Goal: Information Seeking & Learning: Learn about a topic

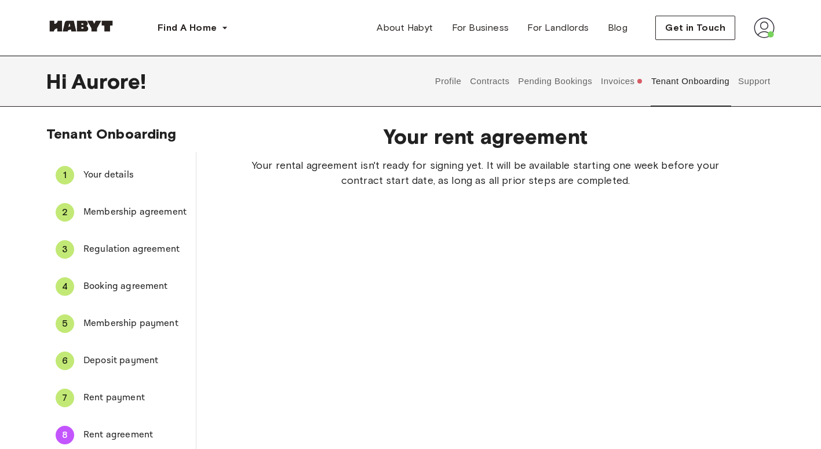
click at [439, 78] on button "Profile" at bounding box center [448, 81] width 30 height 51
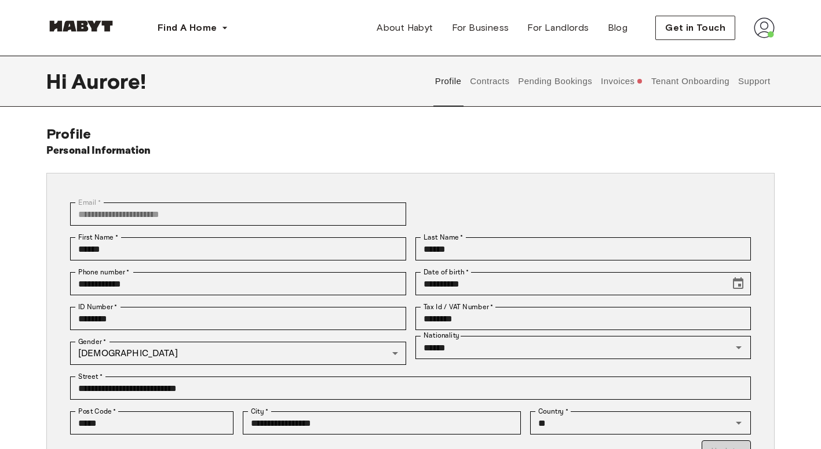
click at [494, 84] on button "Contracts" at bounding box center [490, 81] width 42 height 51
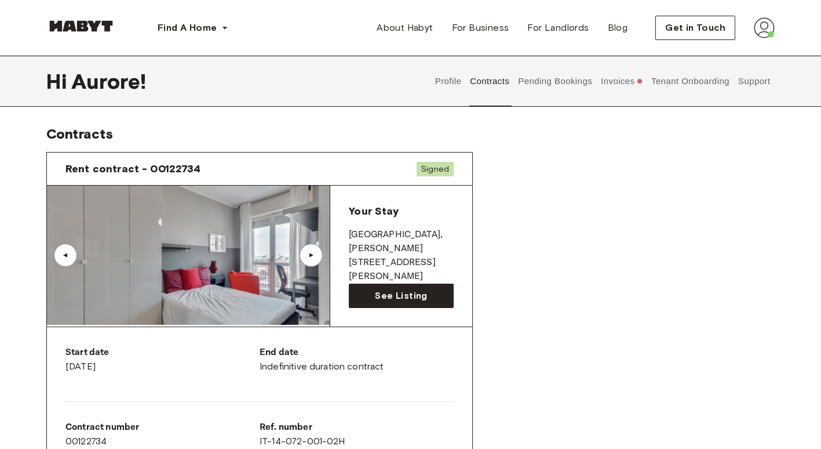
click at [545, 89] on button "Pending Bookings" at bounding box center [555, 81] width 77 height 51
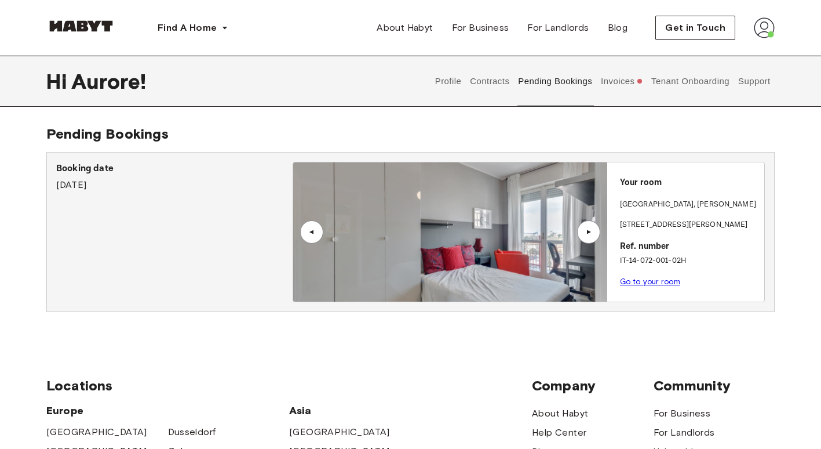
click at [620, 91] on button "Invoices" at bounding box center [622, 81] width 45 height 51
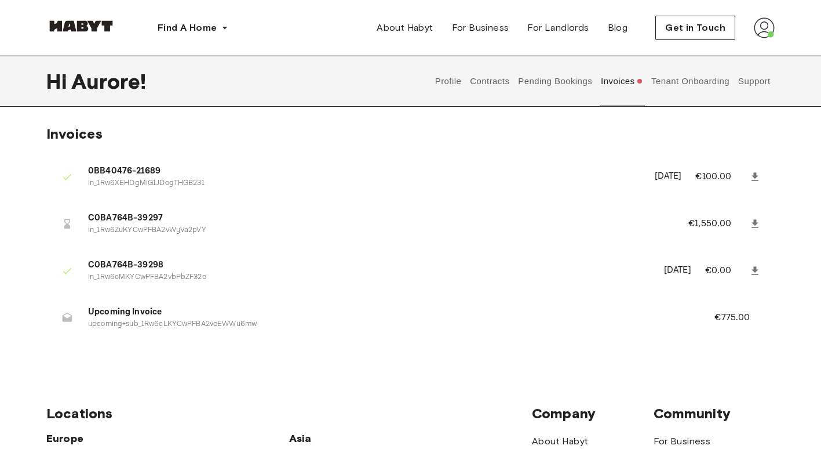
click at [687, 85] on button "Tenant Onboarding" at bounding box center [690, 81] width 81 height 51
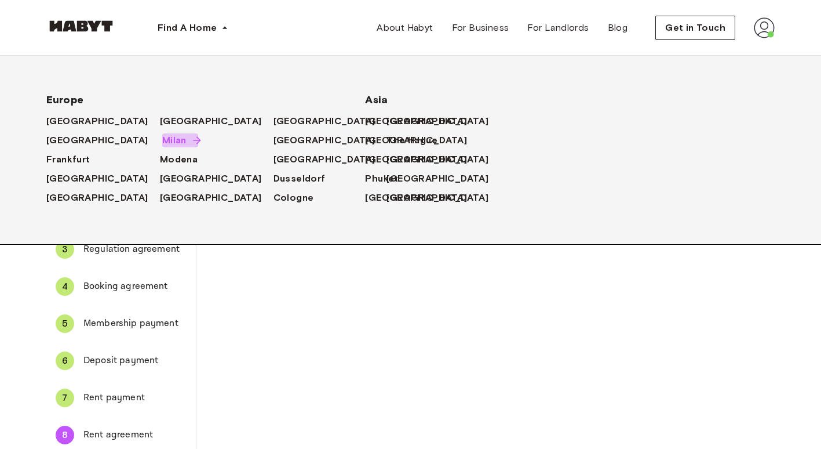
click at [162, 143] on span "Milan" at bounding box center [174, 140] width 24 height 14
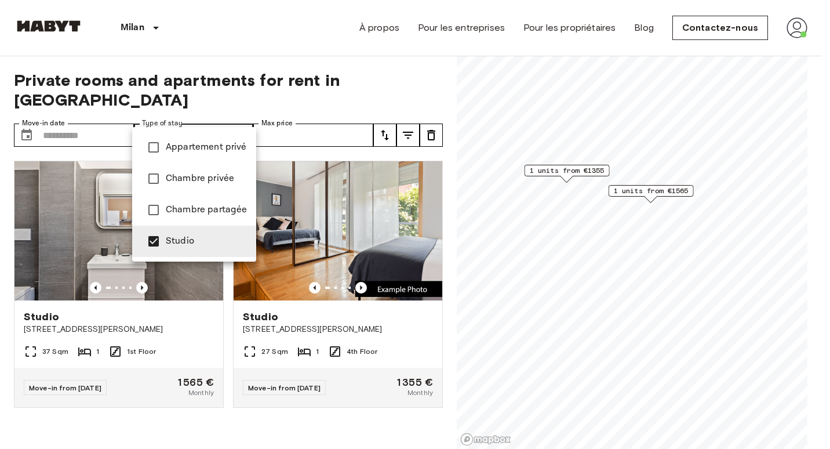
click at [334, 414] on div at bounding box center [415, 224] width 830 height 449
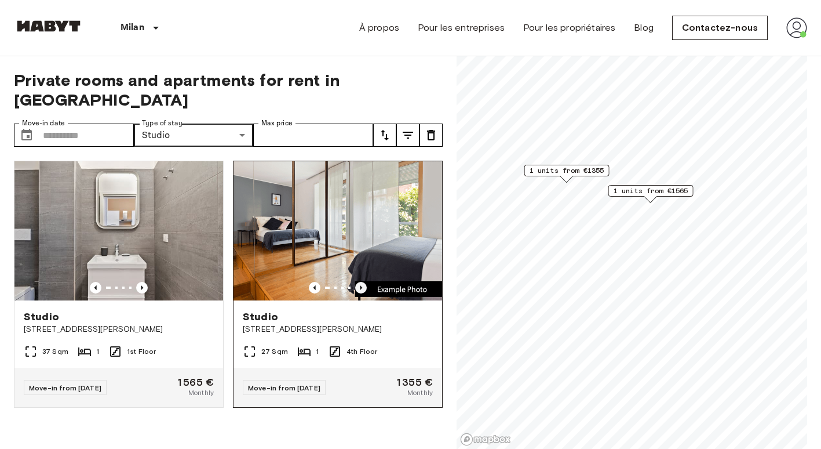
click at [356, 282] on icon "Previous image" at bounding box center [361, 288] width 12 height 12
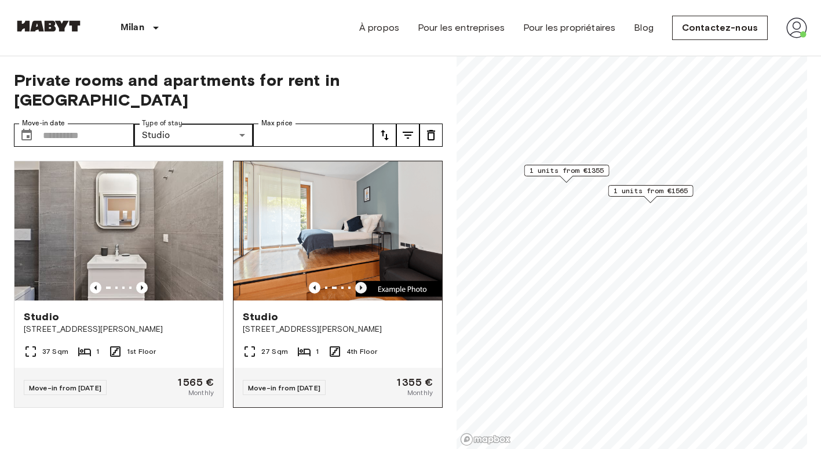
click at [356, 282] on icon "Previous image" at bounding box center [361, 288] width 12 height 12
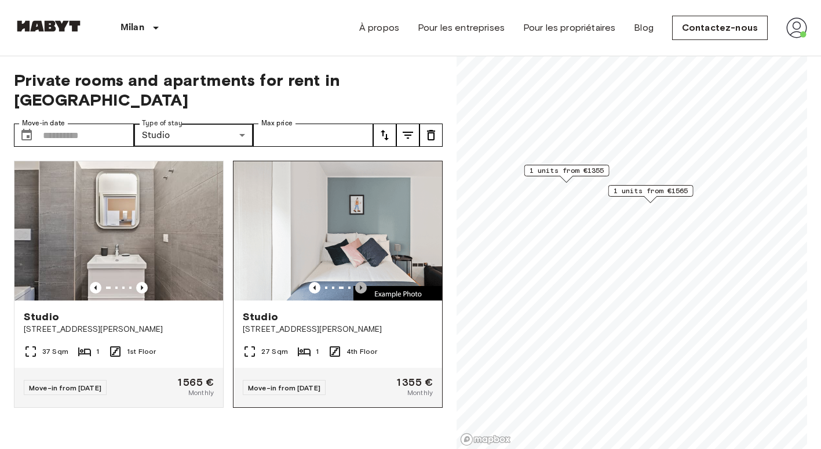
click at [356, 282] on icon "Previous image" at bounding box center [361, 288] width 12 height 12
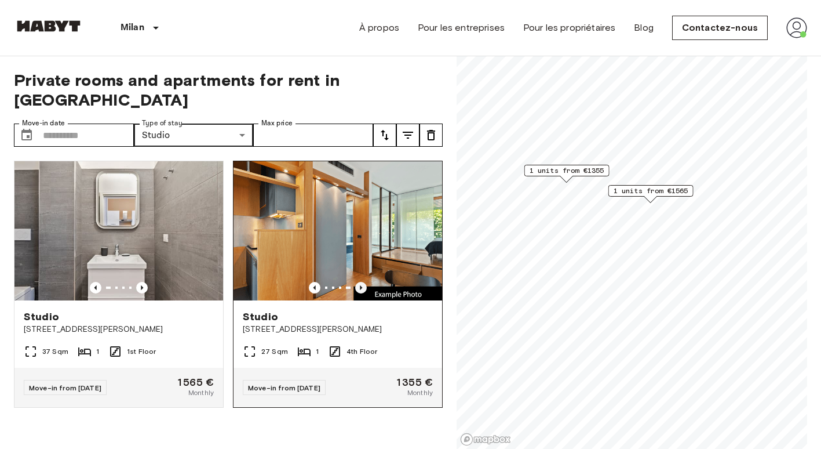
click at [356, 282] on icon "Previous image" at bounding box center [361, 288] width 12 height 12
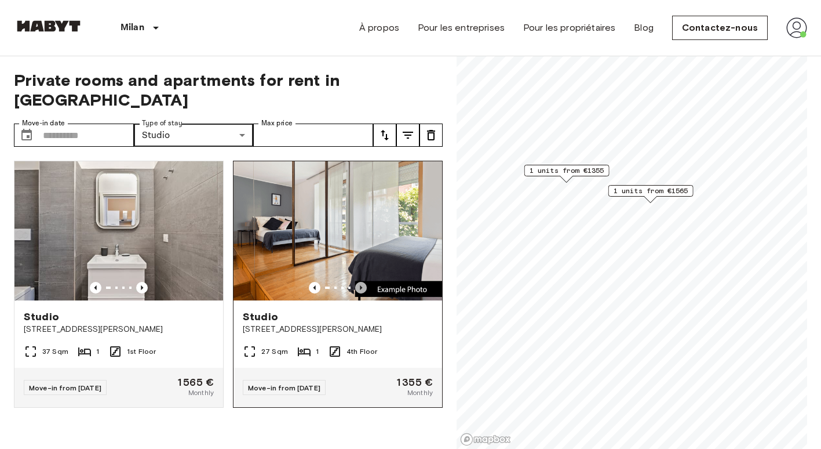
click at [356, 282] on icon "Previous image" at bounding box center [361, 288] width 12 height 12
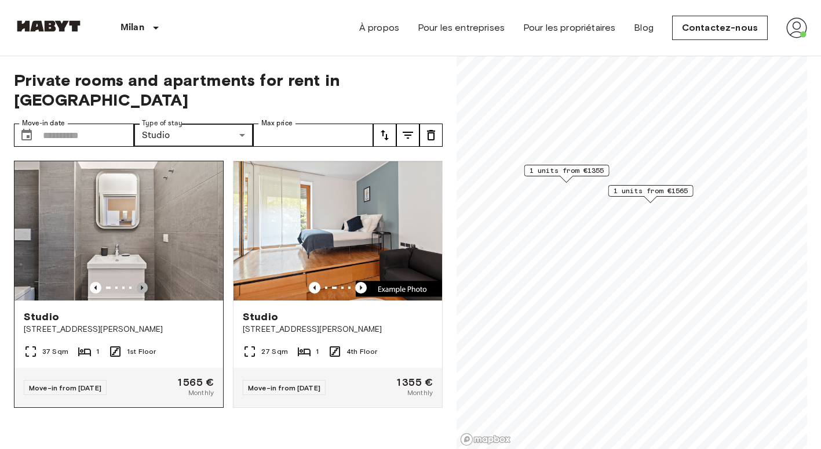
click at [143, 282] on icon "Previous image" at bounding box center [142, 288] width 12 height 12
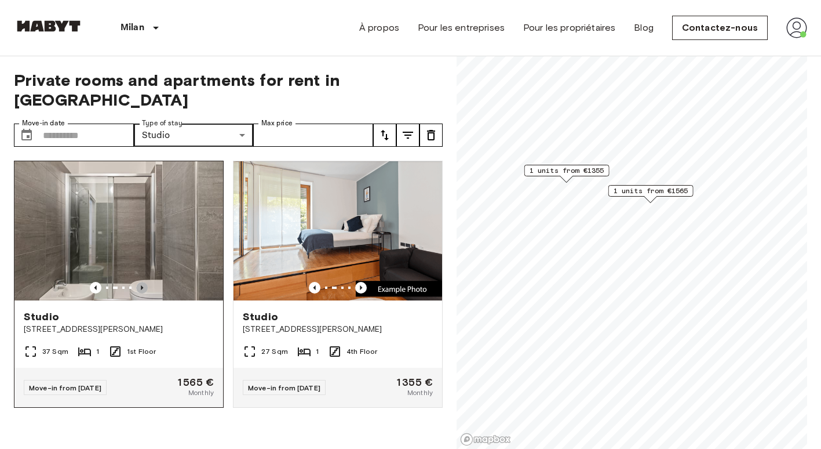
click at [143, 282] on icon "Previous image" at bounding box center [142, 288] width 12 height 12
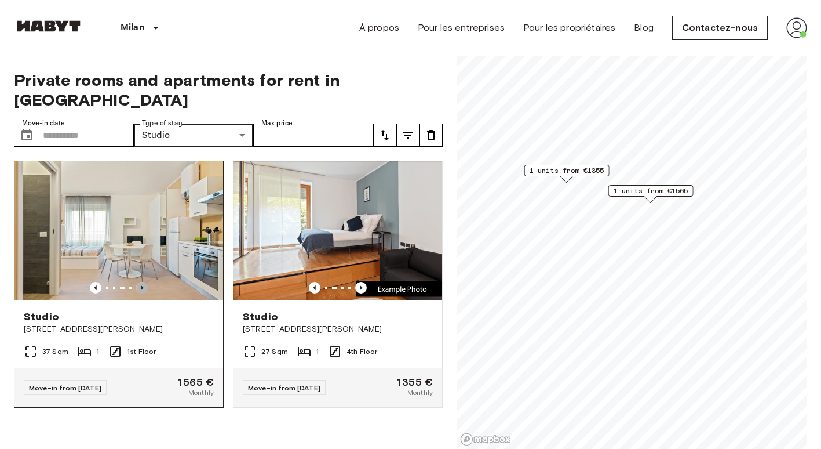
click at [143, 282] on icon "Previous image" at bounding box center [142, 288] width 12 height 12
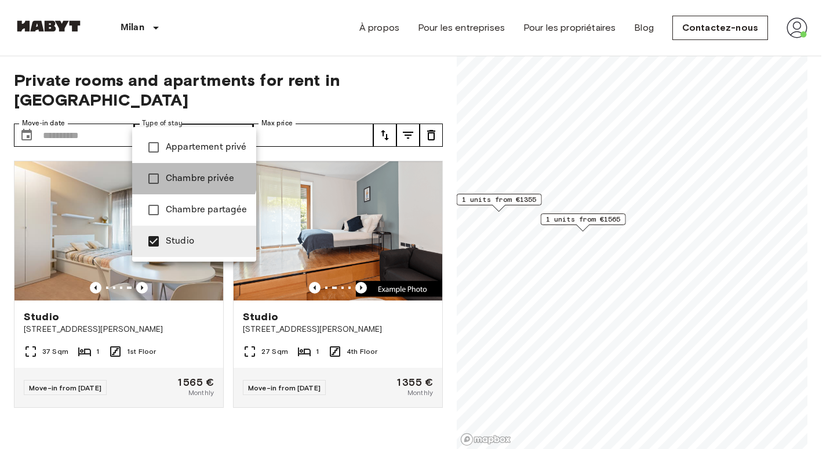
click at [185, 172] on span "Chambre privée" at bounding box center [206, 179] width 81 height 14
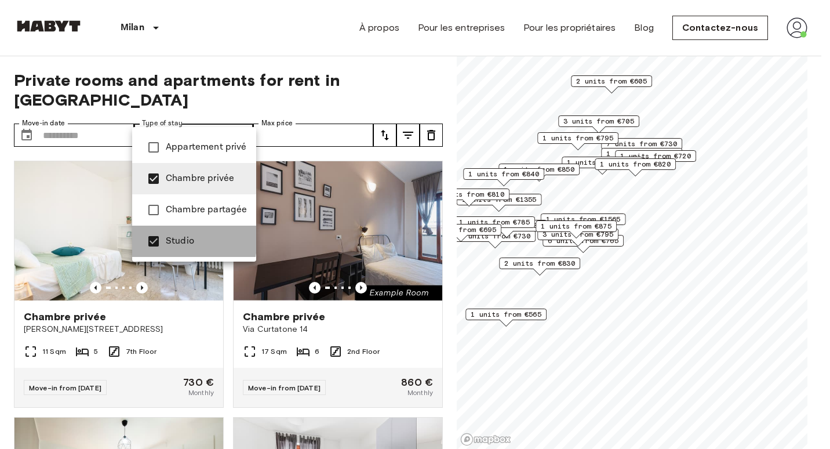
click at [167, 238] on span "Studio" at bounding box center [206, 241] width 81 height 14
type input "**********"
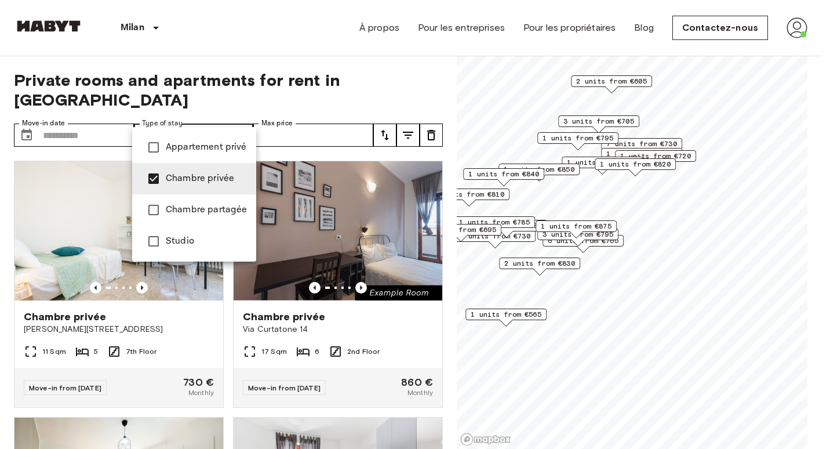
click at [219, 283] on div at bounding box center [415, 224] width 830 height 449
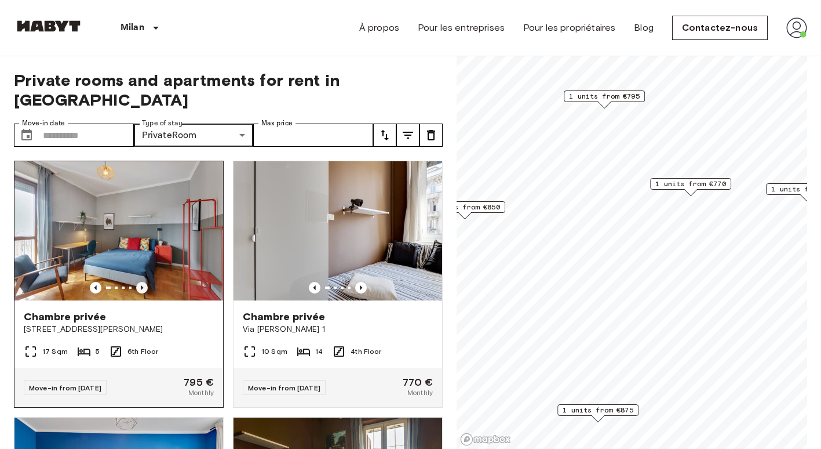
click at [142, 282] on icon "Previous image" at bounding box center [142, 288] width 12 height 12
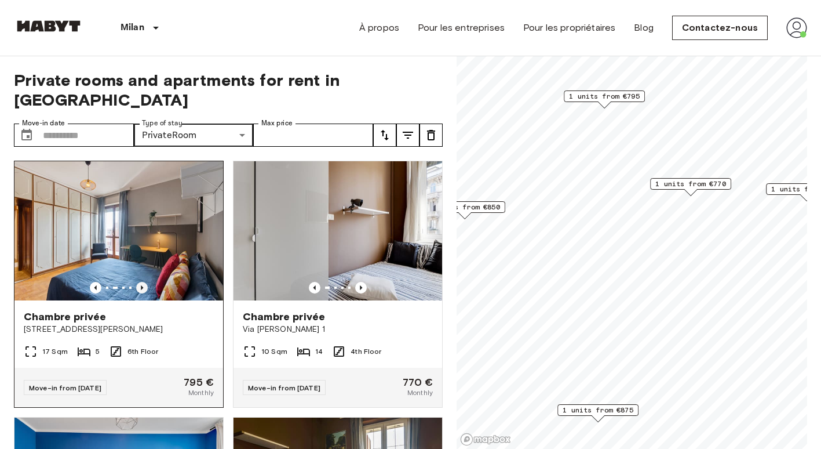
click at [142, 282] on icon "Previous image" at bounding box center [142, 288] width 12 height 12
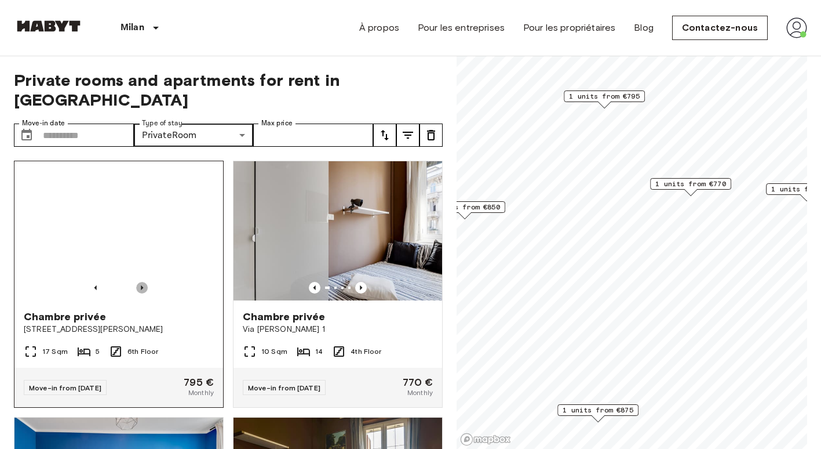
click at [142, 282] on icon "Previous image" at bounding box center [142, 288] width 12 height 12
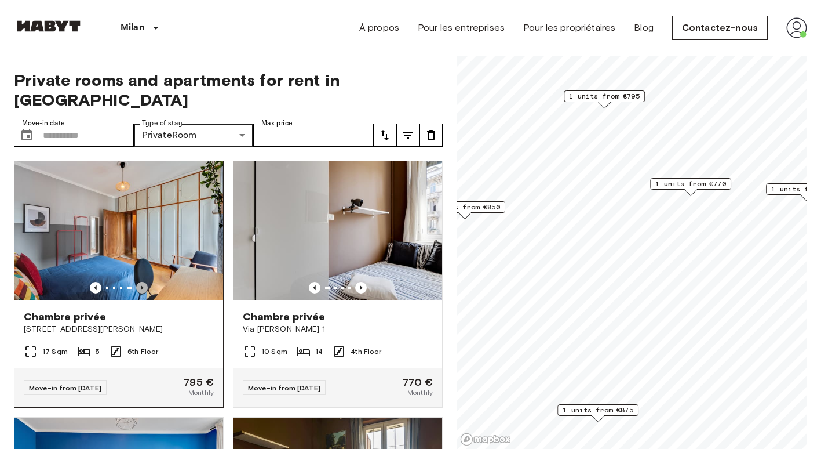
click at [142, 282] on icon "Previous image" at bounding box center [142, 288] width 12 height 12
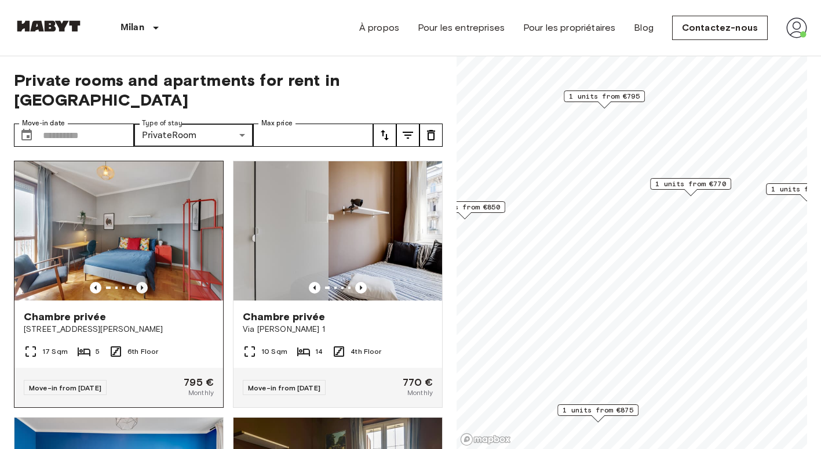
click at [142, 282] on icon "Previous image" at bounding box center [142, 288] width 12 height 12
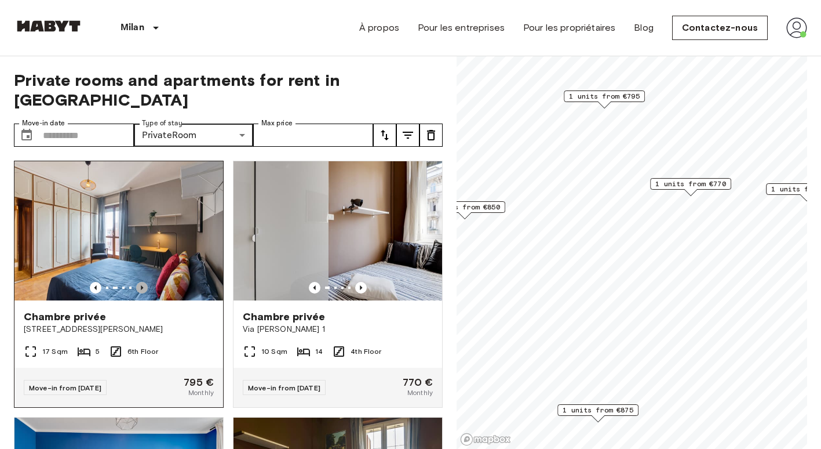
click at [142, 282] on icon "Previous image" at bounding box center [142, 288] width 12 height 12
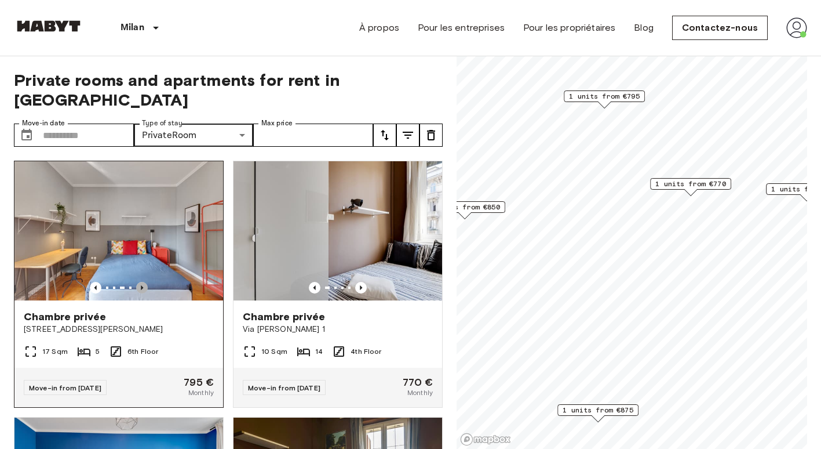
click at [142, 282] on icon "Previous image" at bounding box center [142, 288] width 12 height 12
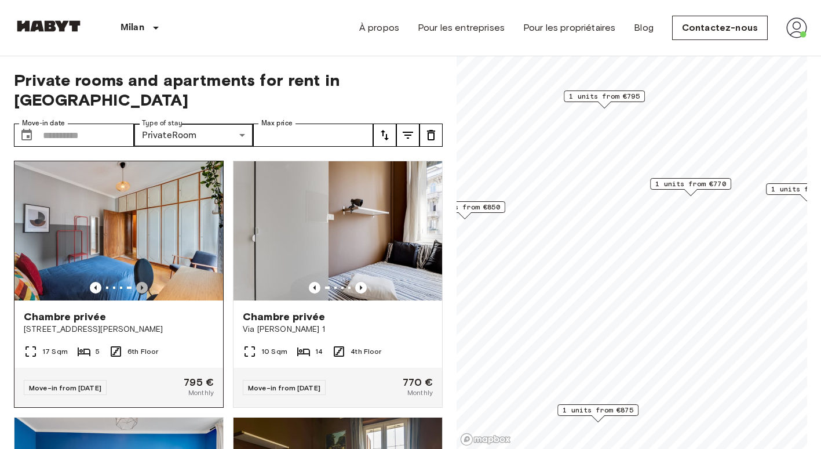
click at [142, 282] on icon "Previous image" at bounding box center [142, 288] width 12 height 12
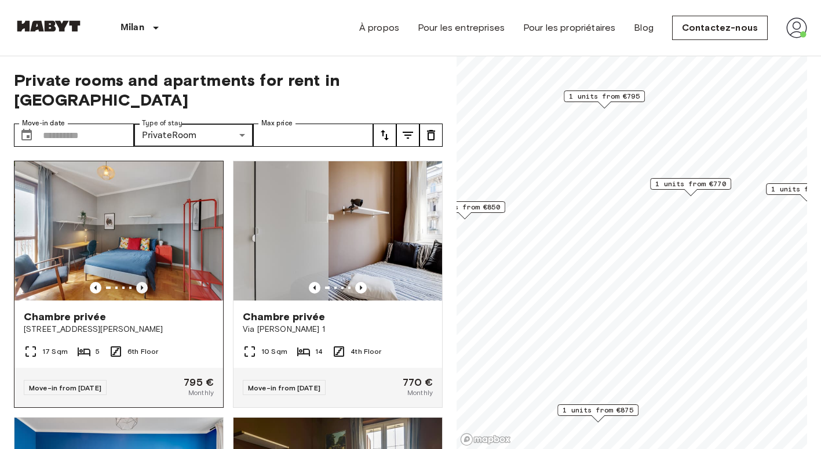
click at [142, 282] on icon "Previous image" at bounding box center [142, 288] width 12 height 12
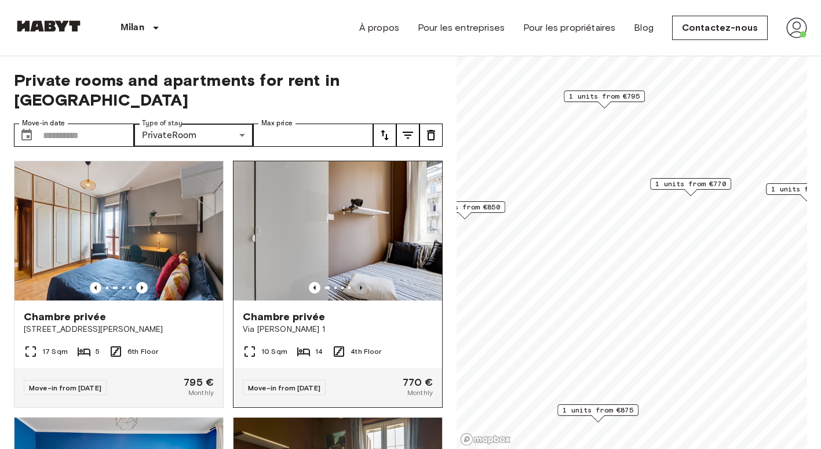
click at [356, 282] on icon "Previous image" at bounding box center [361, 288] width 12 height 12
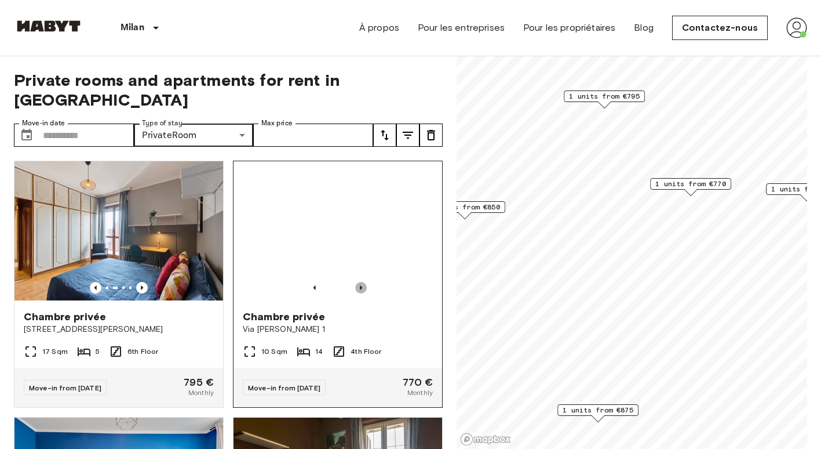
click at [356, 282] on icon "Previous image" at bounding box center [361, 288] width 12 height 12
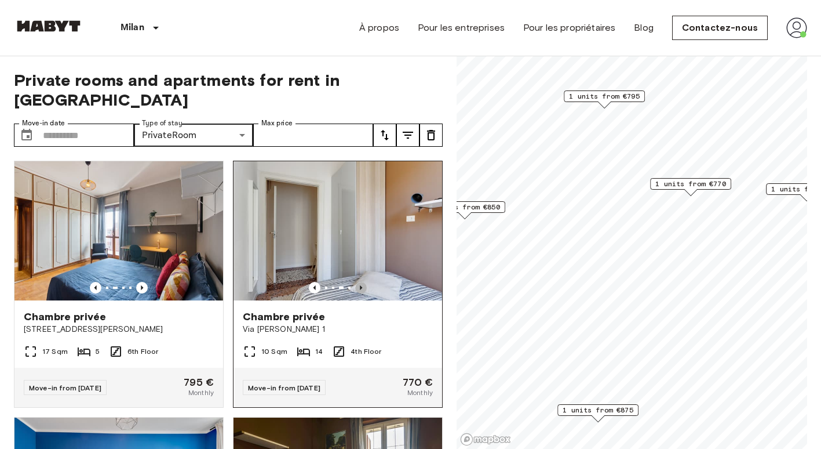
click at [356, 282] on icon "Previous image" at bounding box center [361, 288] width 12 height 12
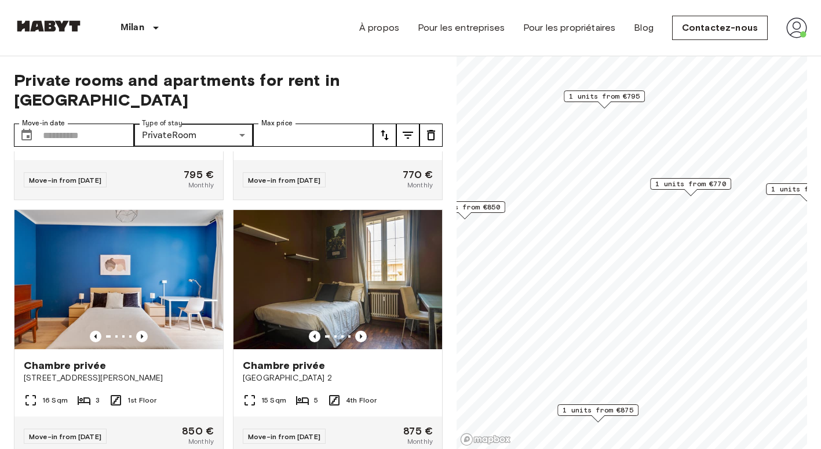
scroll to position [210, 0]
